Goal: Communication & Community: Answer question/provide support

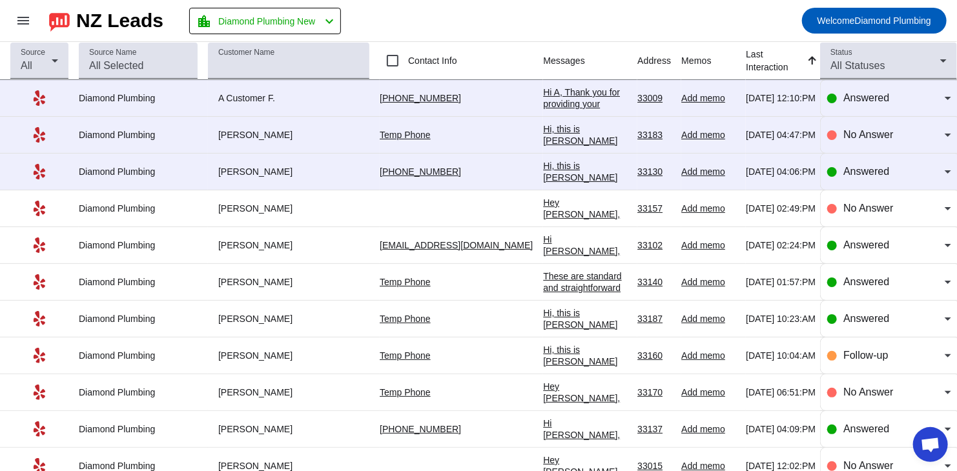
click at [543, 170] on div "Hi, this is [PERSON_NAME] from Diamond Plumbing we're following up on your rece…" at bounding box center [585, 259] width 84 height 198
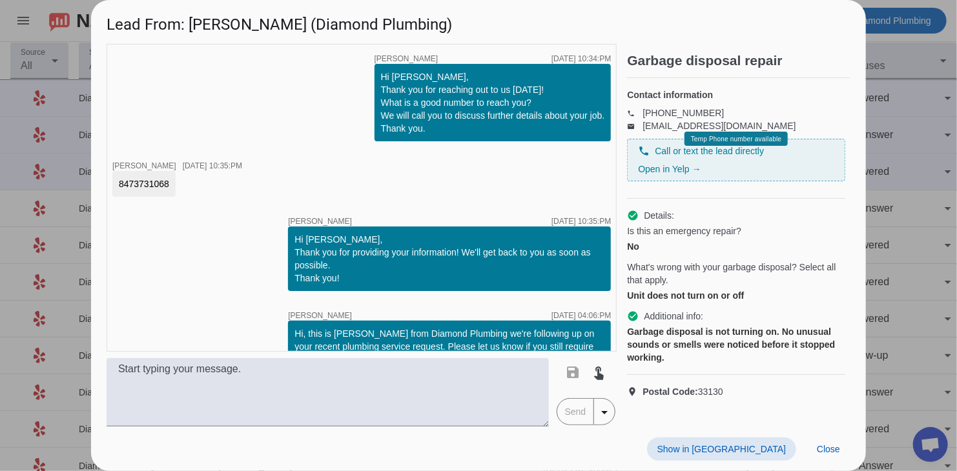
scroll to position [44, 0]
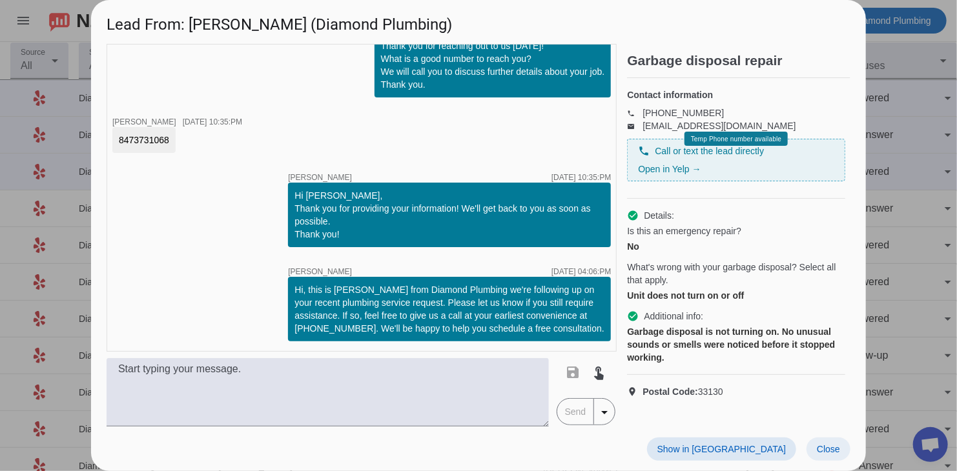
click at [831, 448] on span "Close" at bounding box center [828, 449] width 23 height 10
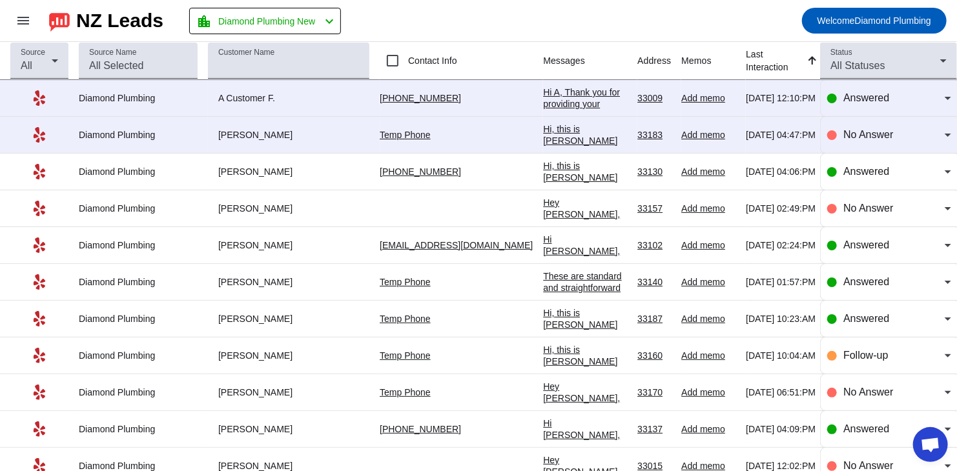
click at [565, 98] on div "Hi A, Thank you for providing your information! We'll get back to you as soon a…" at bounding box center [585, 122] width 84 height 70
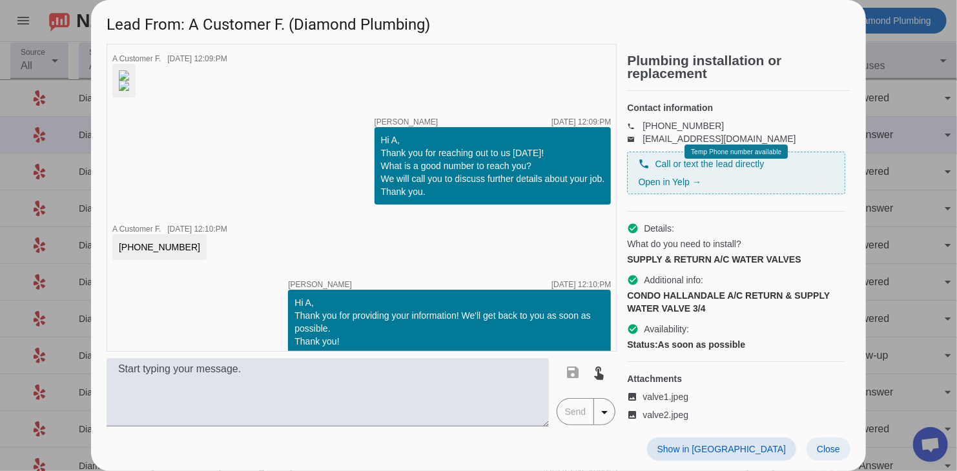
click at [824, 453] on span "Close" at bounding box center [828, 449] width 23 height 10
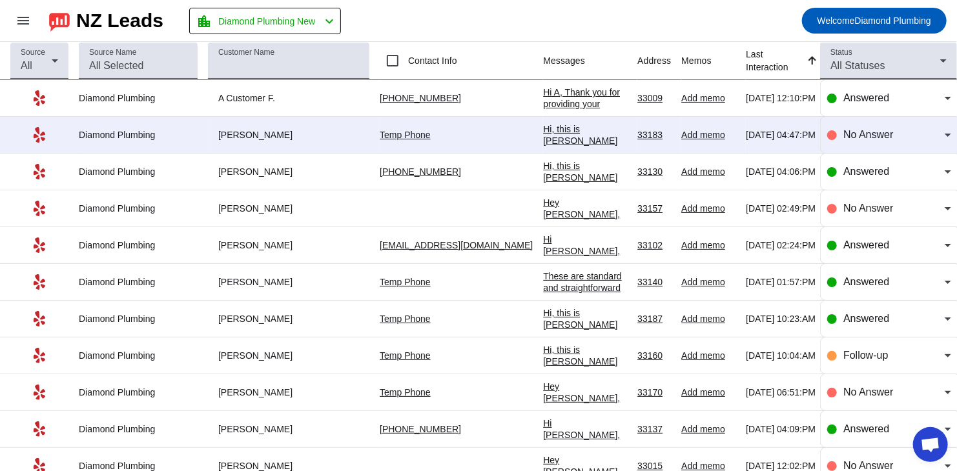
click at [543, 143] on div "Hi, this is [PERSON_NAME] from Diamond Plumbing we're following up on your rece…" at bounding box center [585, 222] width 84 height 198
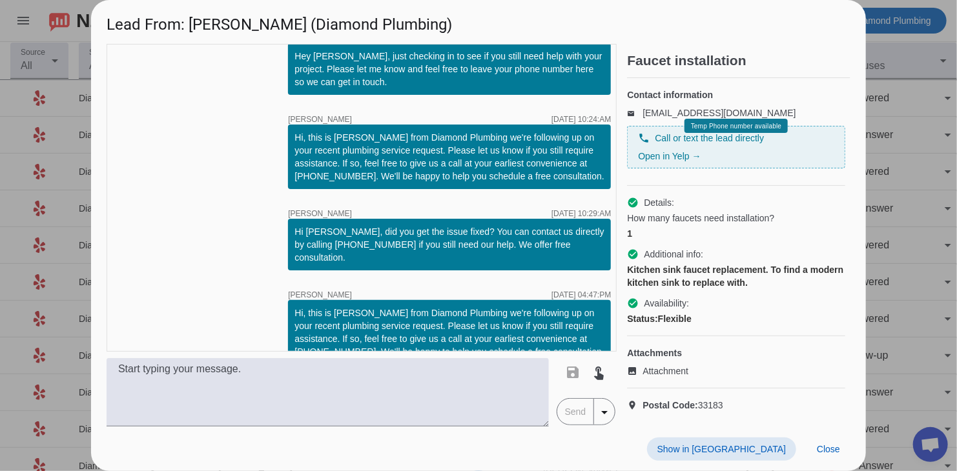
scroll to position [545, 0]
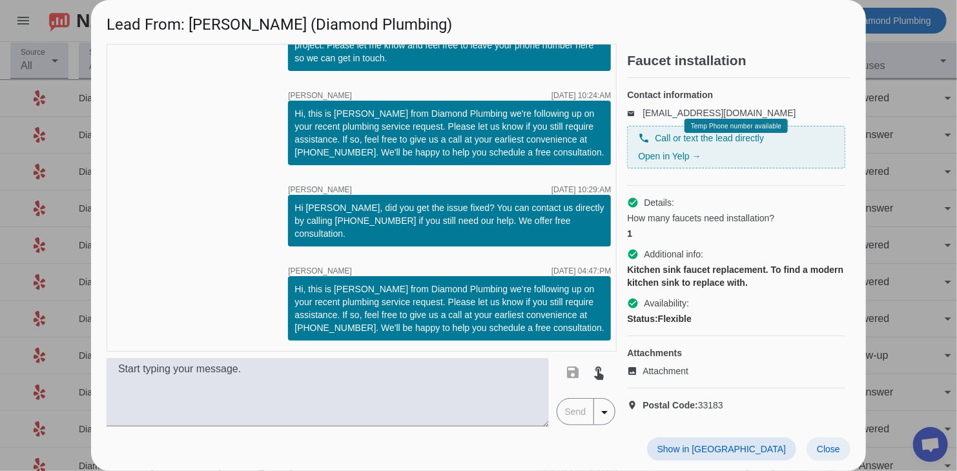
click at [830, 451] on span "Close" at bounding box center [828, 449] width 23 height 10
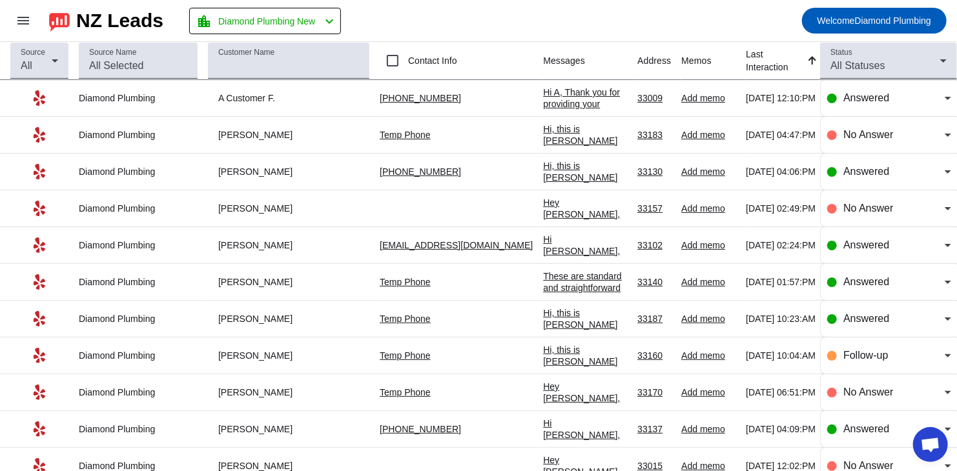
click at [543, 111] on td "Hi A, Thank you for providing your information! We'll get back to you as soon a…" at bounding box center [590, 98] width 94 height 37
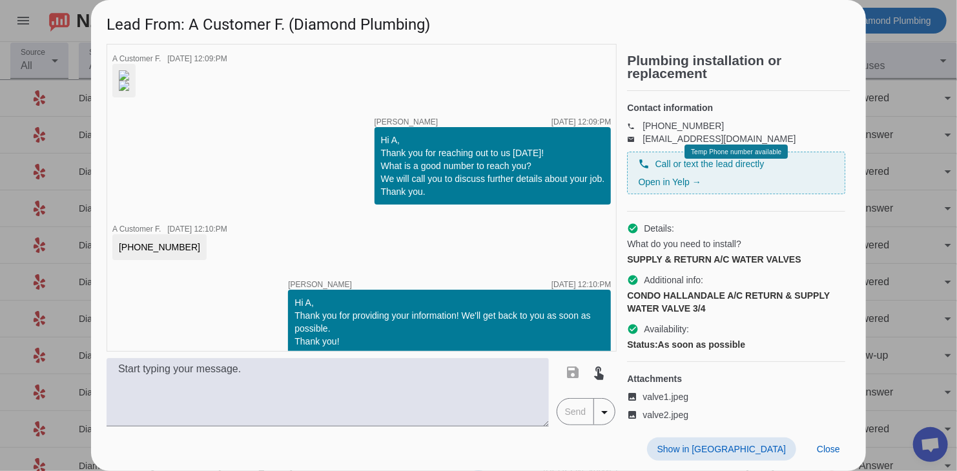
scroll to position [173, 0]
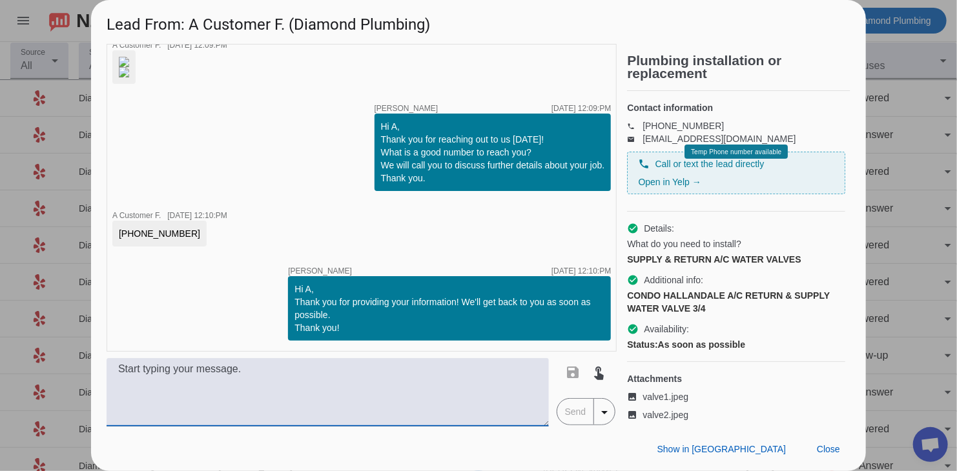
click at [431, 380] on textarea at bounding box center [328, 392] width 442 height 68
paste textarea "Name], thank you very much for reaching out to [GEOGRAPHIC_DATA]. Unfortunately…"
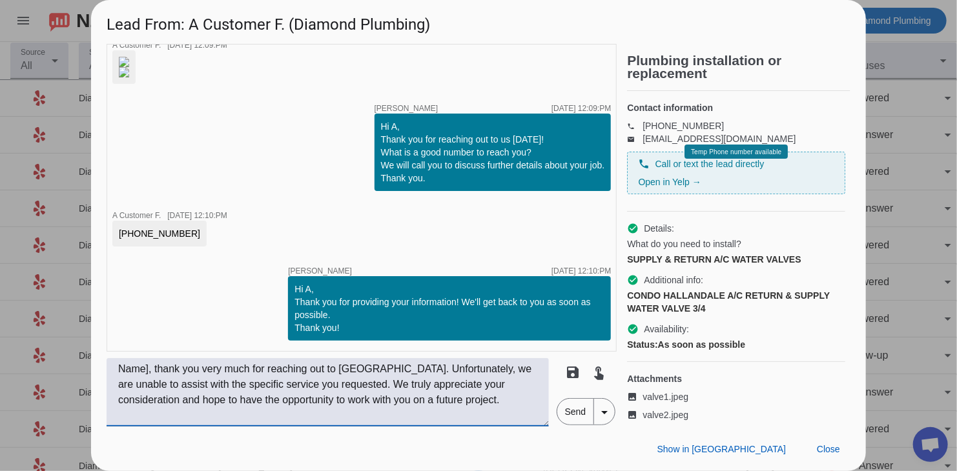
drag, startPoint x: 158, startPoint y: 371, endPoint x: 101, endPoint y: 367, distance: 56.3
click at [102, 367] on div "timer close A Customer F. [DATE] 12:09:PM timer close [PERSON_NAME] [DATE] 12:0…" at bounding box center [478, 235] width 775 height 383
click at [369, 405] on textarea "Thank you very much for reaching out to [GEOGRAPHIC_DATA]. Unfortunately, we ar…" at bounding box center [328, 392] width 442 height 68
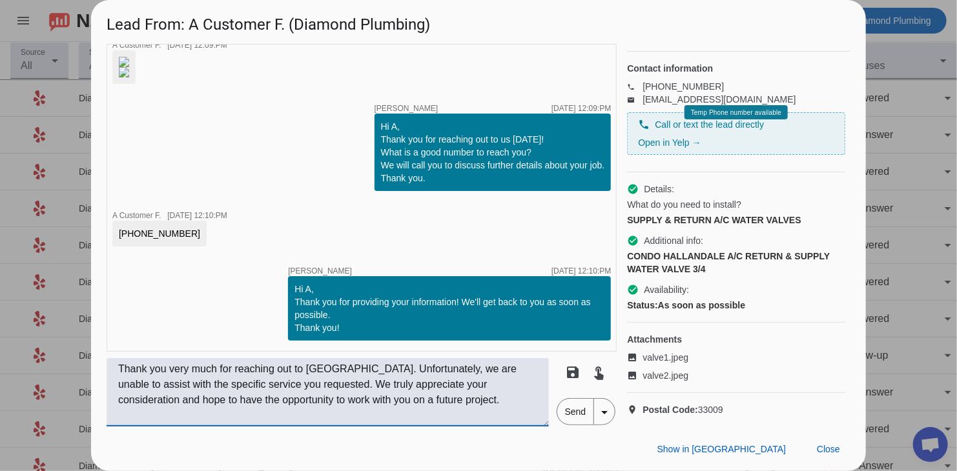
scroll to position [61, 0]
type textarea "Thank you very much for reaching out to [GEOGRAPHIC_DATA]. Unfortunately, we ar…"
click at [579, 415] on span "Send" at bounding box center [575, 412] width 37 height 26
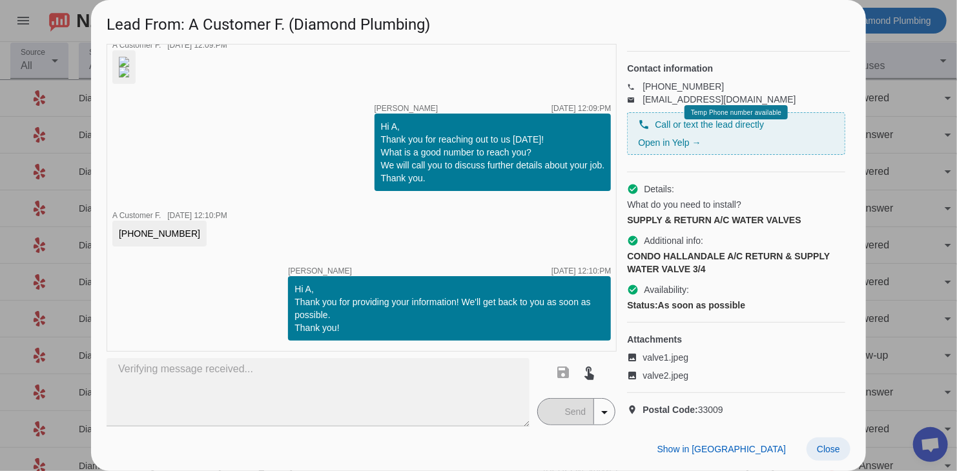
click at [826, 451] on span "Close" at bounding box center [828, 449] width 23 height 10
